Goal: Task Accomplishment & Management: Manage account settings

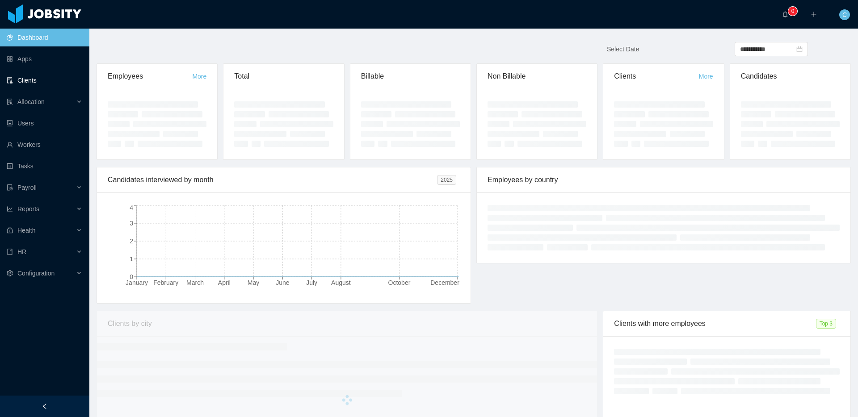
click at [48, 77] on link "Clients" at bounding box center [45, 81] width 76 height 18
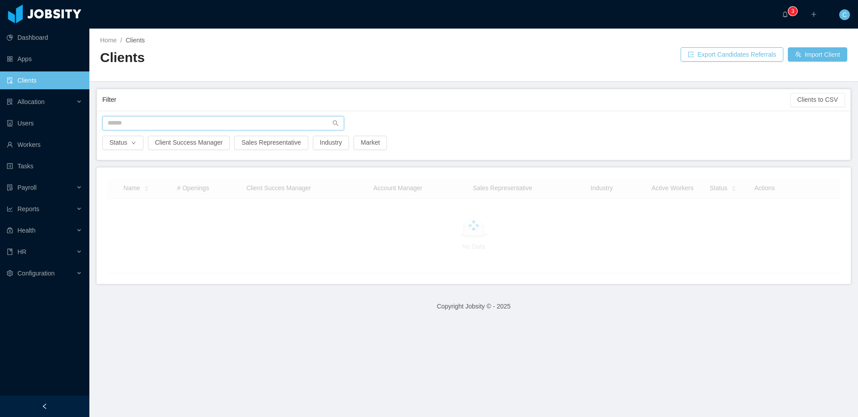
click at [130, 121] on input "text" at bounding box center [223, 123] width 242 height 14
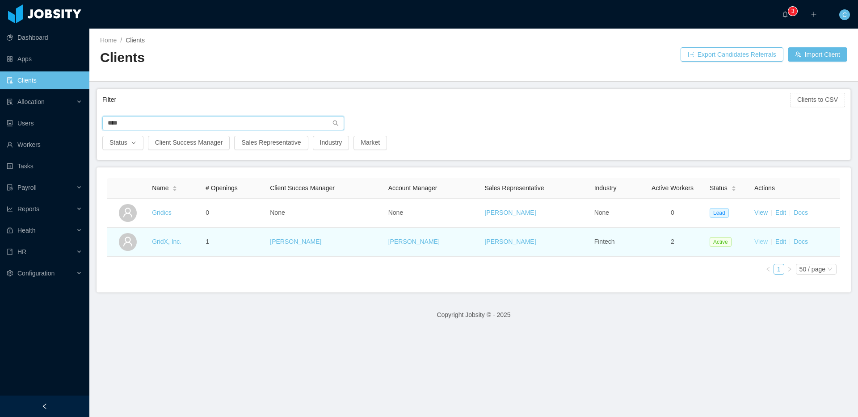
type input "****"
click at [756, 244] on link "View" at bounding box center [760, 241] width 13 height 7
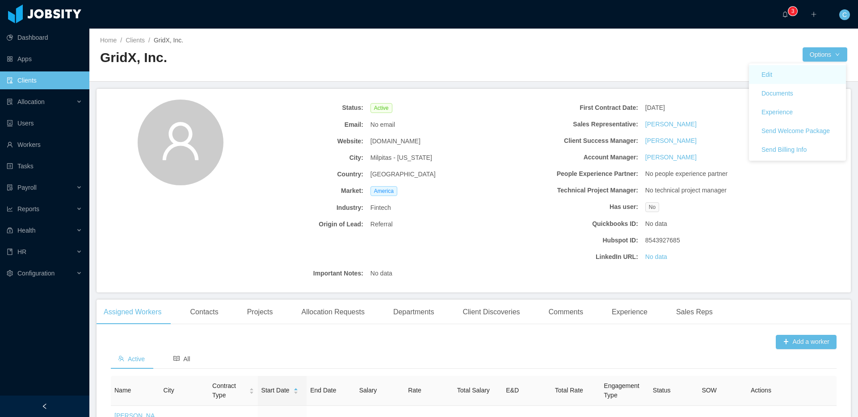
click at [800, 74] on link "Edit" at bounding box center [797, 74] width 97 height 19
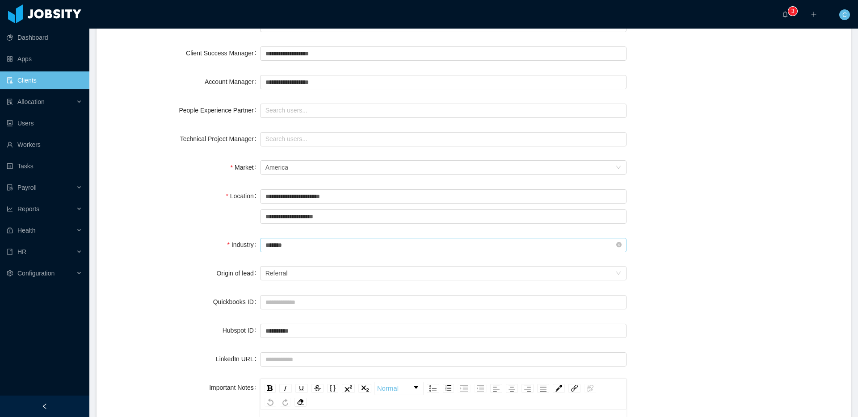
scroll to position [255, 0]
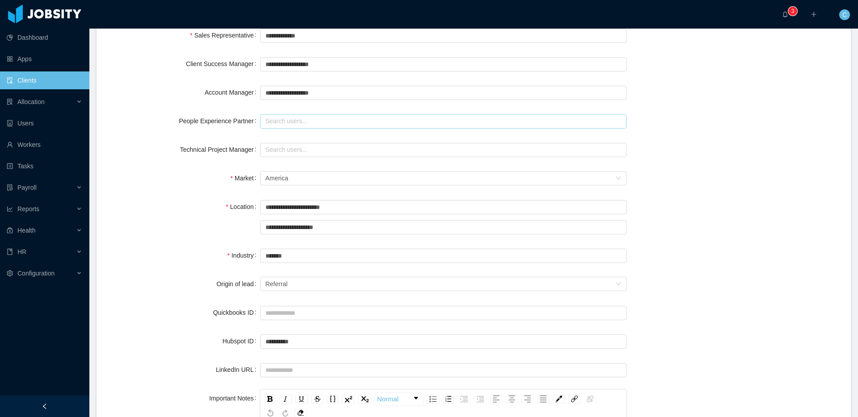
click at [282, 122] on input "text" at bounding box center [443, 121] width 366 height 14
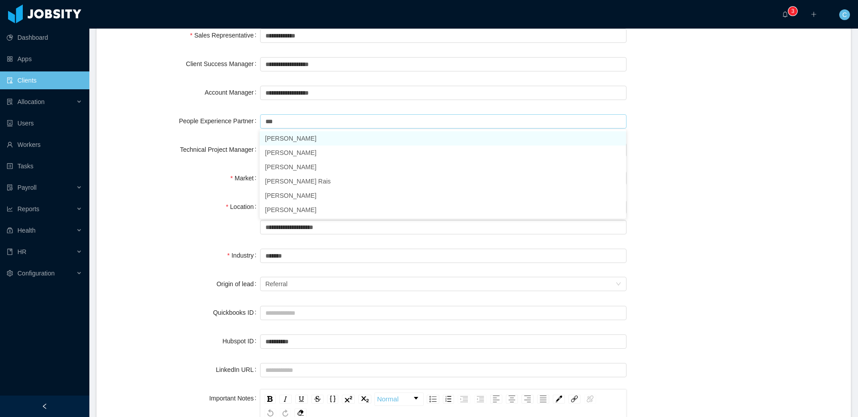
click at [306, 138] on li "Katherine Castillo" at bounding box center [443, 138] width 366 height 14
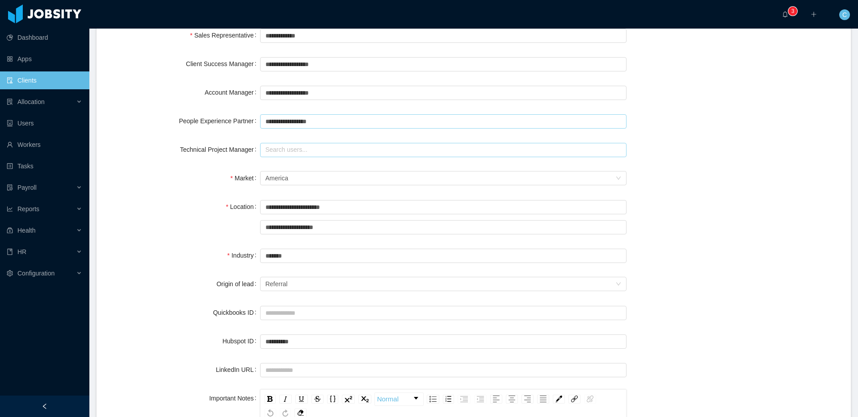
type input "**********"
click at [271, 147] on input "text" at bounding box center [443, 150] width 366 height 14
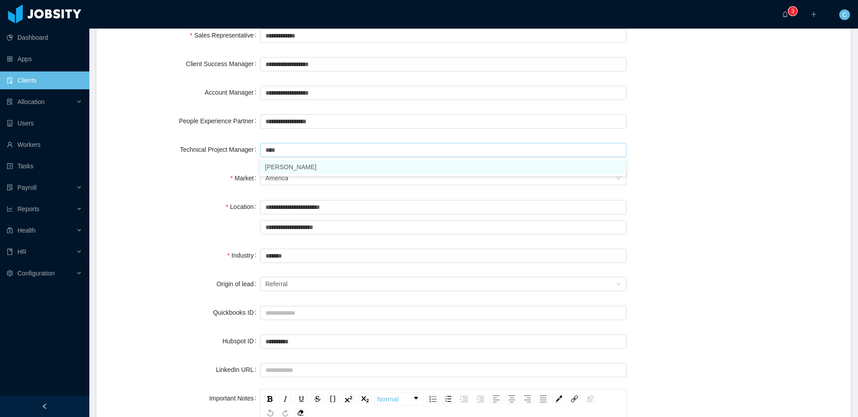
click at [293, 168] on li "Brandon Cortes" at bounding box center [443, 167] width 366 height 14
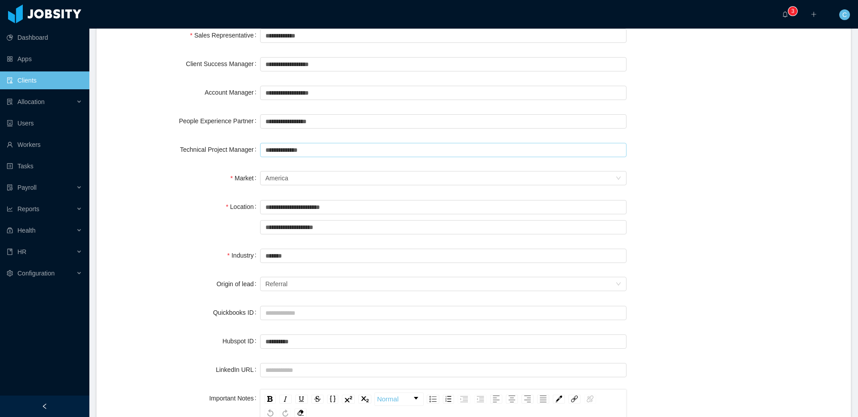
type input "**********"
click at [168, 182] on div "Market" at bounding box center [183, 178] width 153 height 18
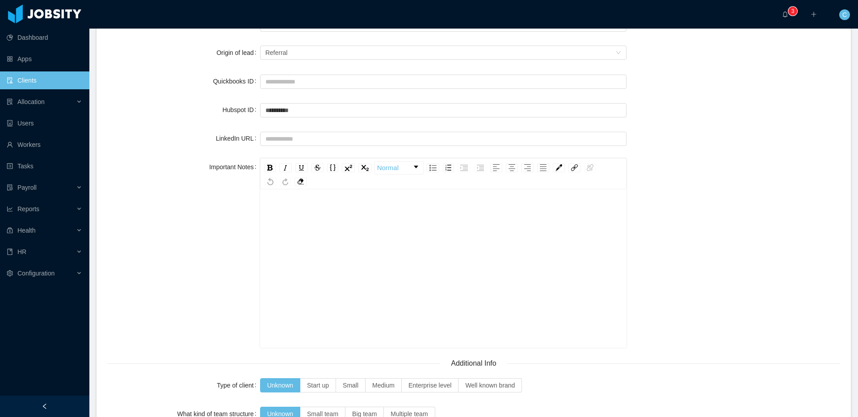
scroll to position [982, 0]
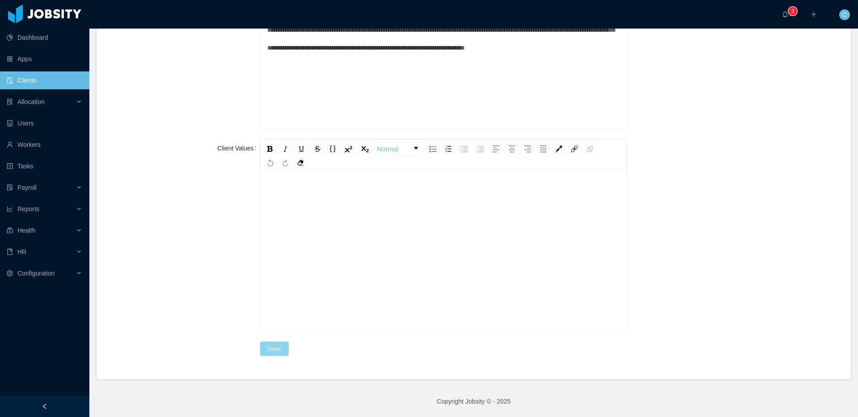
click at [270, 355] on button "Save" at bounding box center [274, 349] width 29 height 14
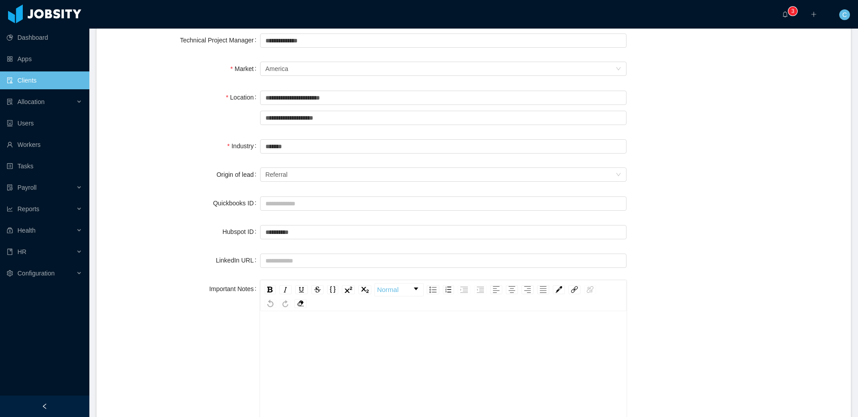
scroll to position [0, 0]
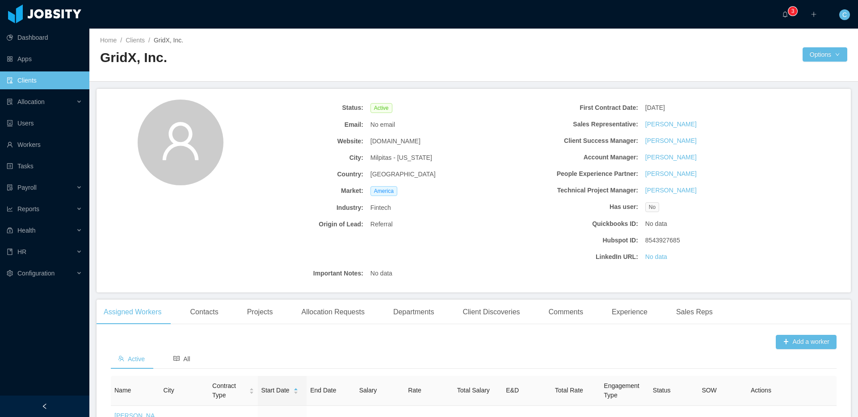
drag, startPoint x: 55, startPoint y: 77, endPoint x: 89, endPoint y: 72, distance: 34.5
click at [55, 77] on link "Clients" at bounding box center [45, 81] width 76 height 18
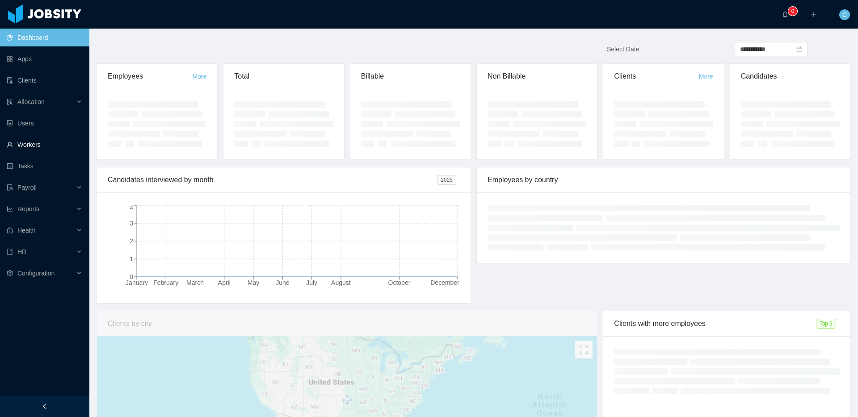
click at [44, 144] on link "Workers" at bounding box center [45, 145] width 76 height 18
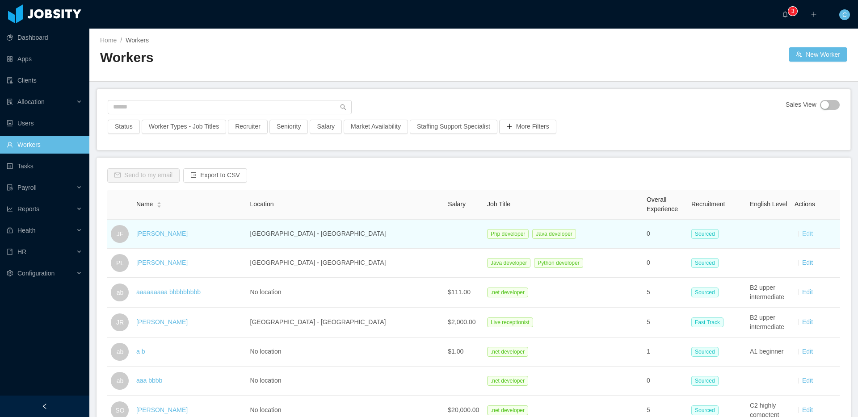
click at [804, 237] on link "Edit" at bounding box center [807, 233] width 11 height 7
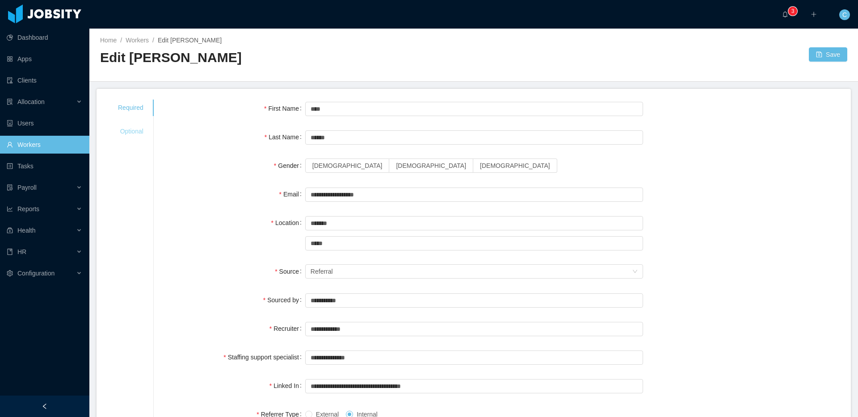
click at [126, 124] on div "Optional" at bounding box center [130, 131] width 47 height 17
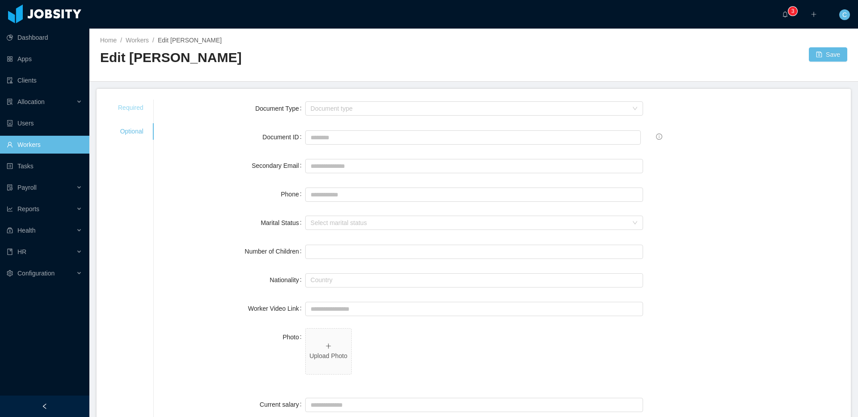
click at [126, 102] on div "Required" at bounding box center [130, 108] width 47 height 17
